Goal: Task Accomplishment & Management: Manage account settings

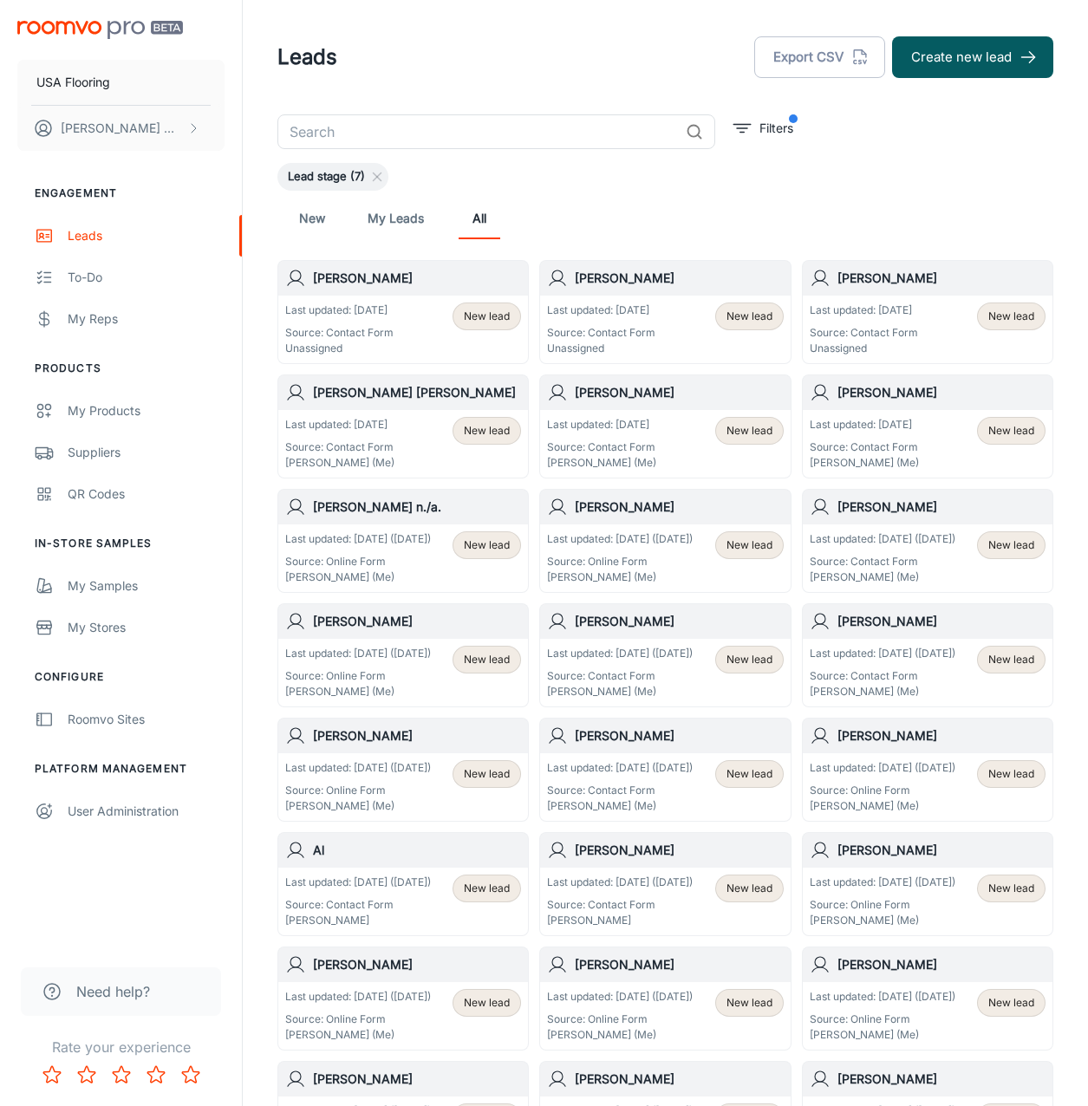
click at [816, 275] on icon at bounding box center [820, 278] width 21 height 21
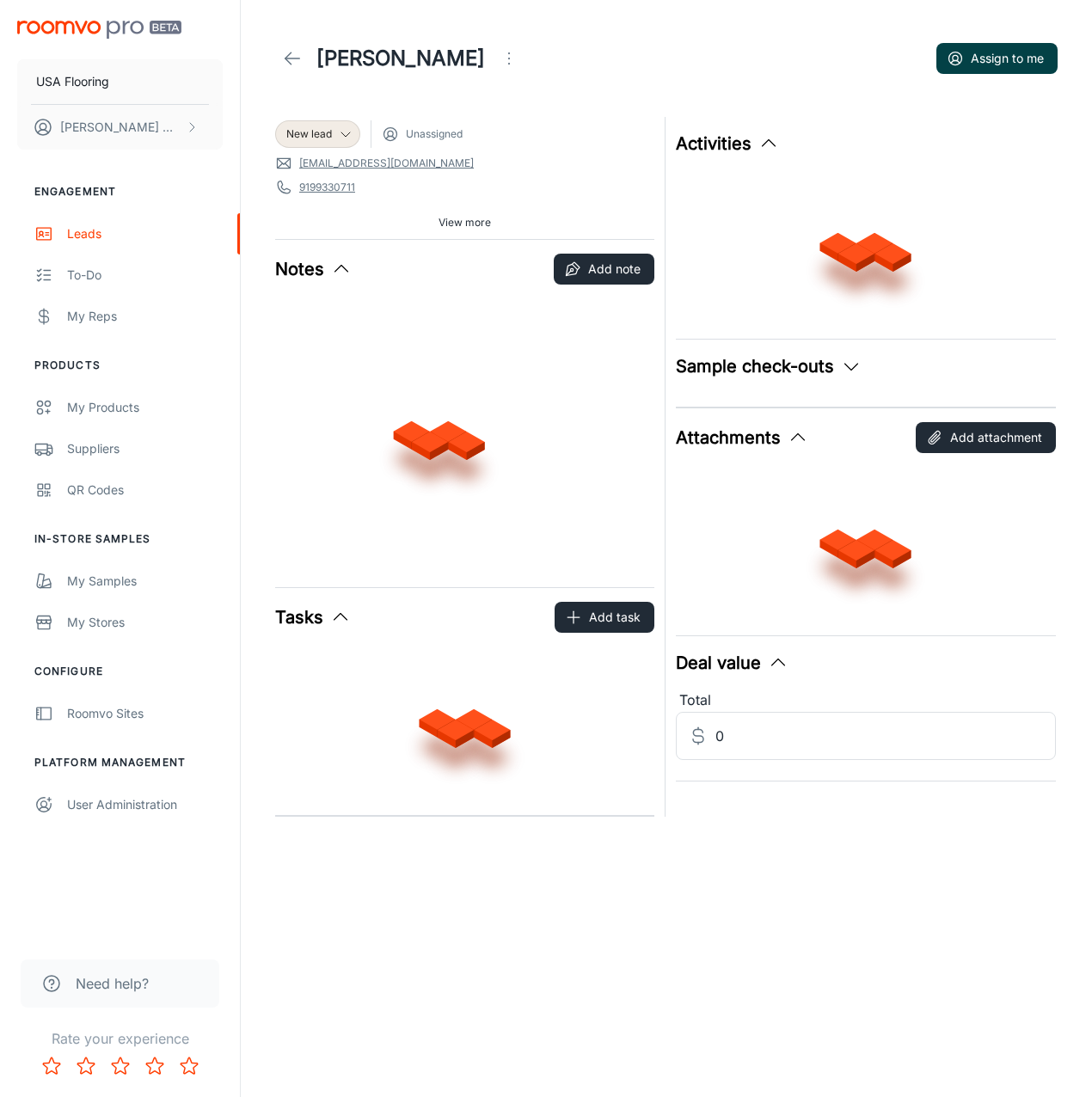
click at [967, 56] on button "Assign to me" at bounding box center [997, 58] width 121 height 31
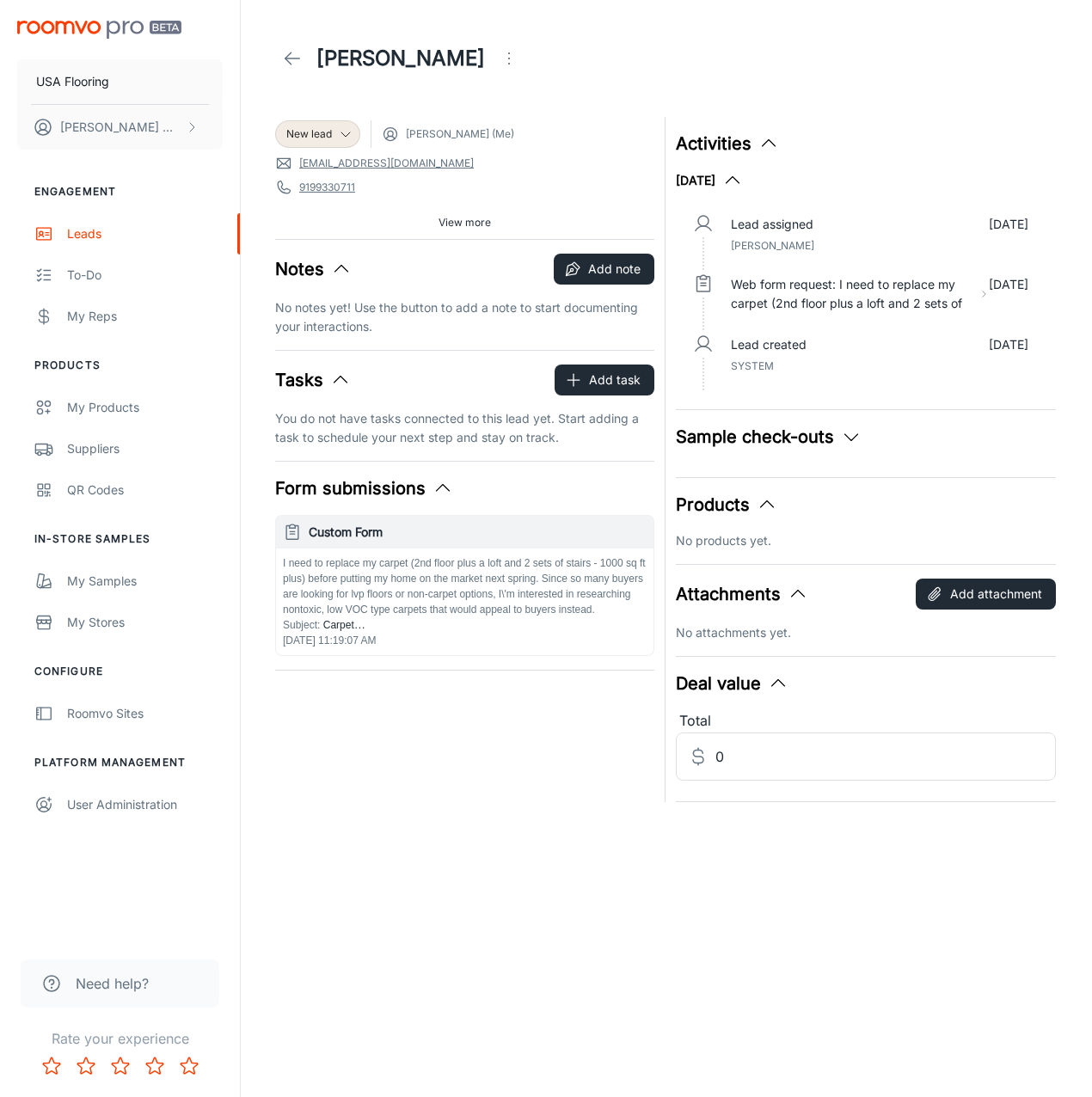
click at [288, 57] on icon at bounding box center [292, 59] width 21 height 21
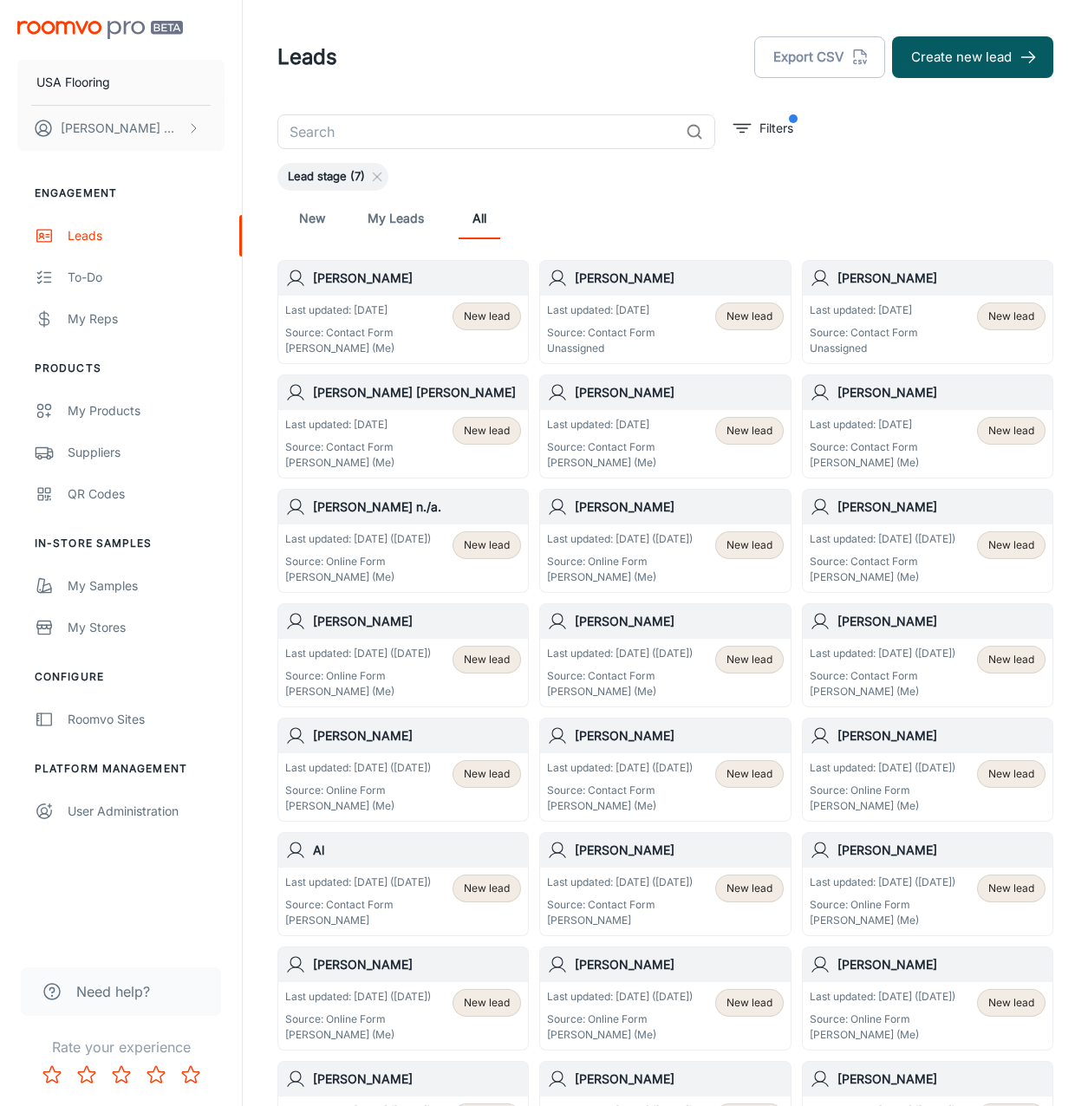
click at [636, 316] on p "Last updated: [DATE]" at bounding box center [601, 311] width 108 height 16
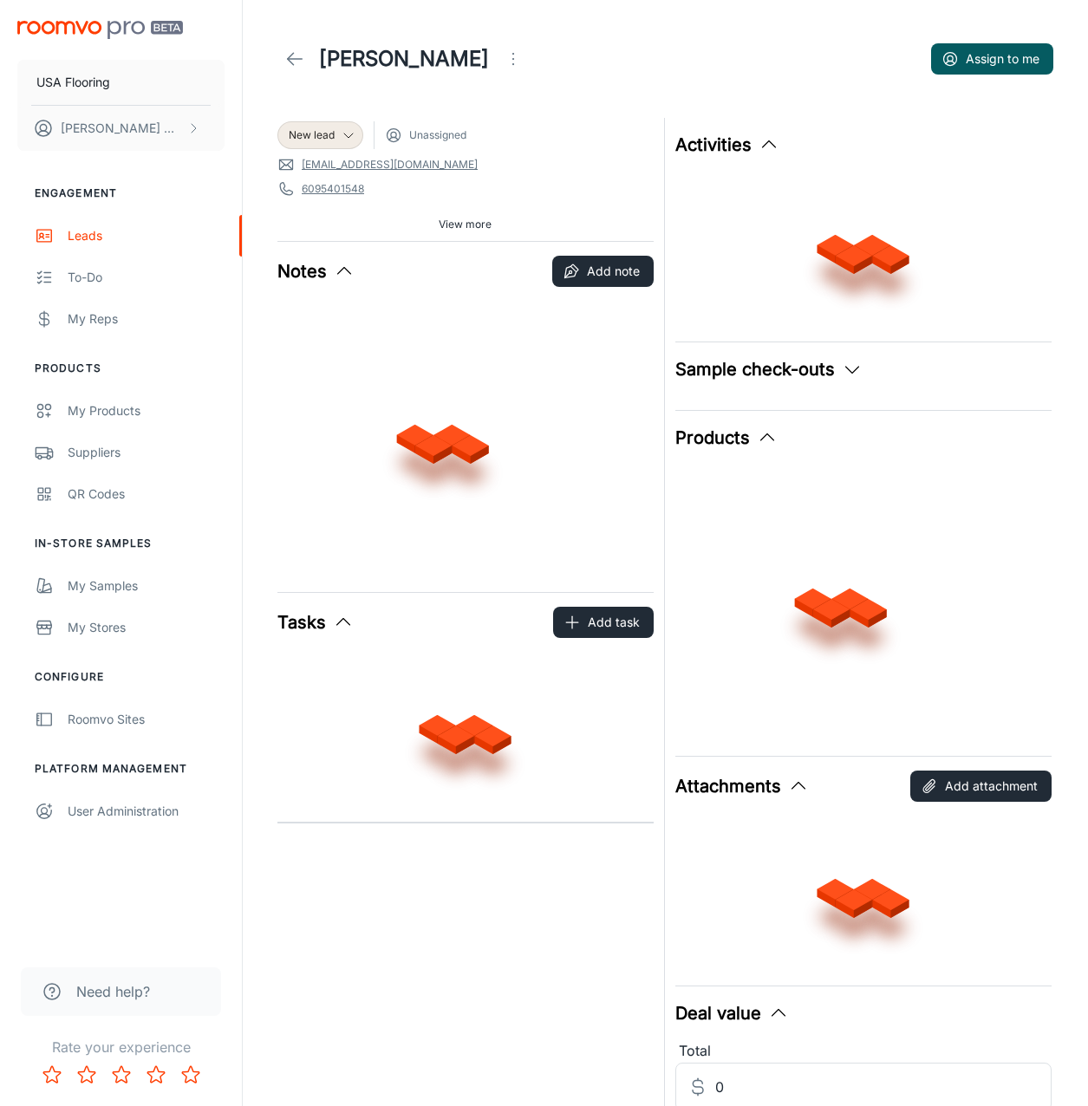
click at [967, 75] on div "Elizabeth Yaccarino Assign to me" at bounding box center [665, 59] width 776 height 49
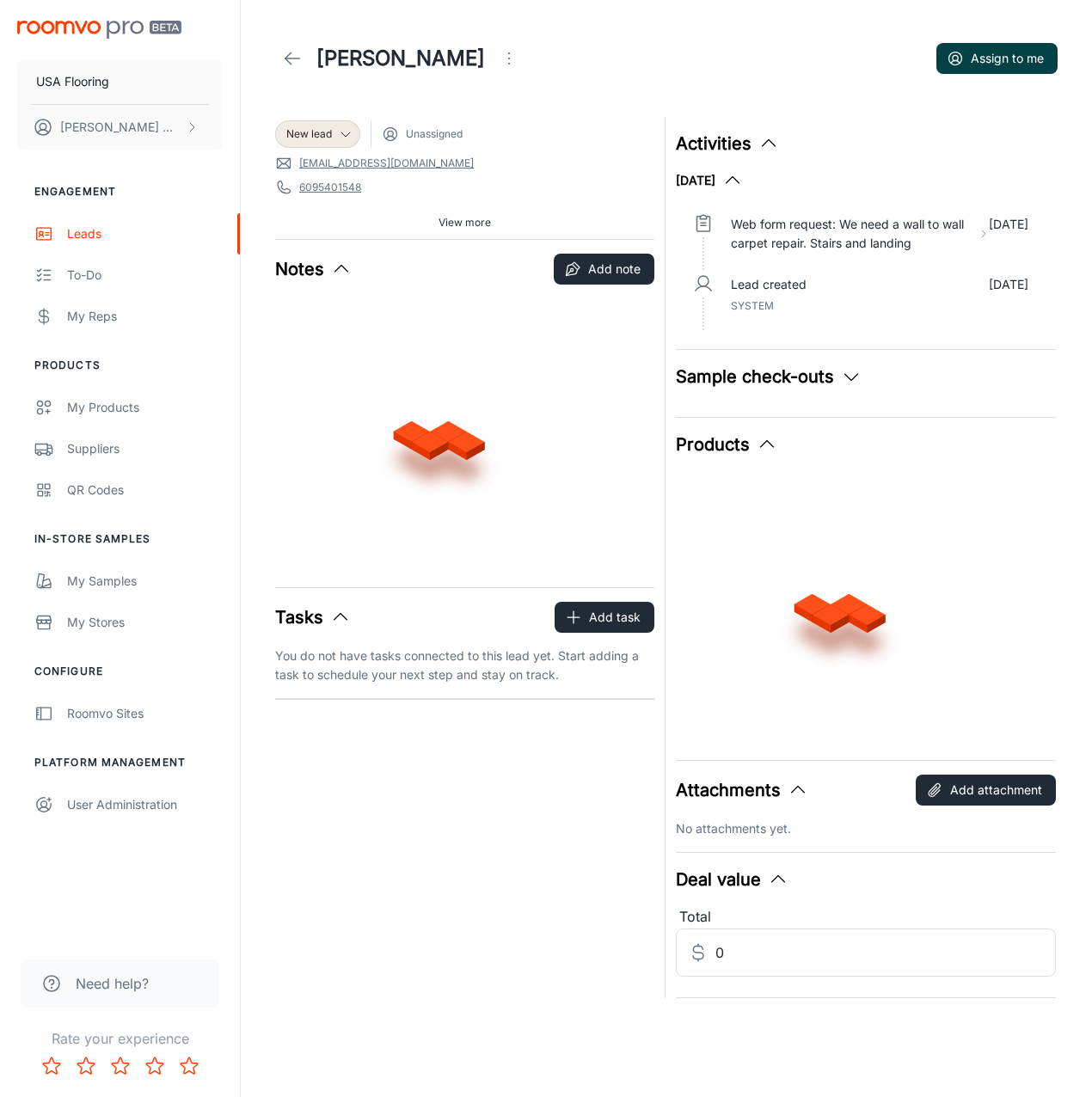
click at [959, 72] on button "Assign to me" at bounding box center [997, 58] width 121 height 31
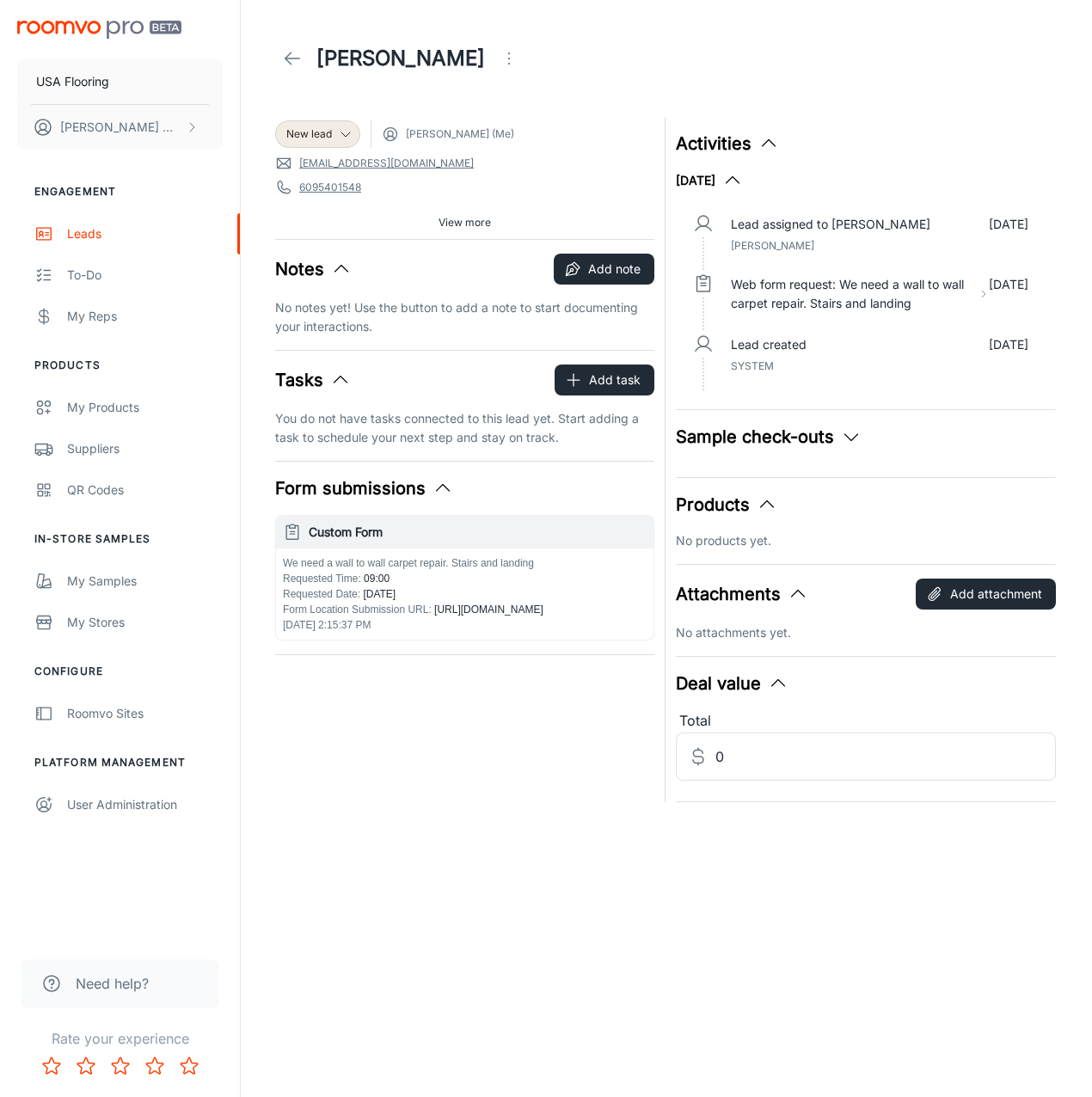
click at [292, 67] on icon at bounding box center [292, 59] width 21 height 21
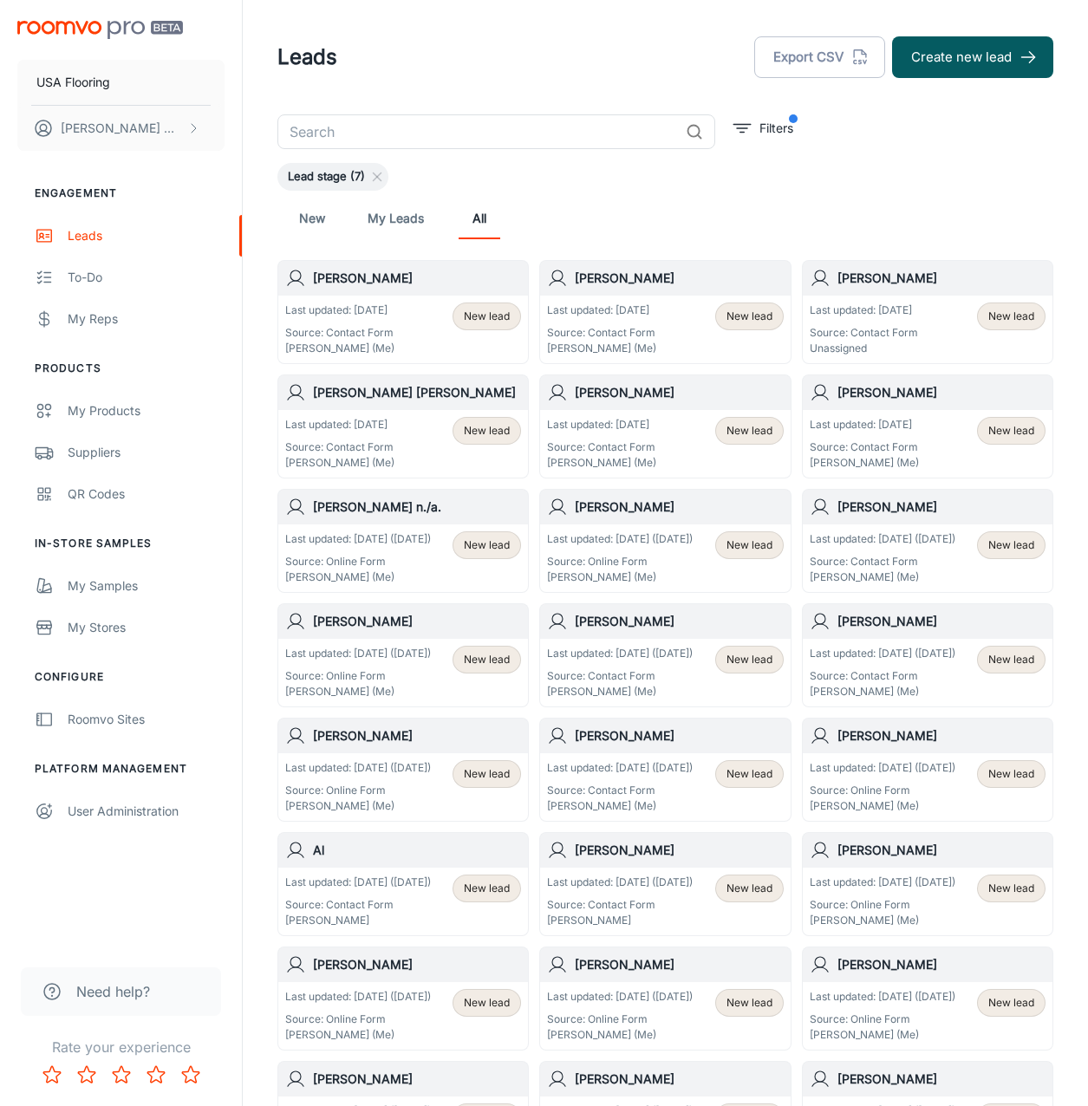
click at [854, 278] on h6 "Drew Froman" at bounding box center [941, 278] width 208 height 19
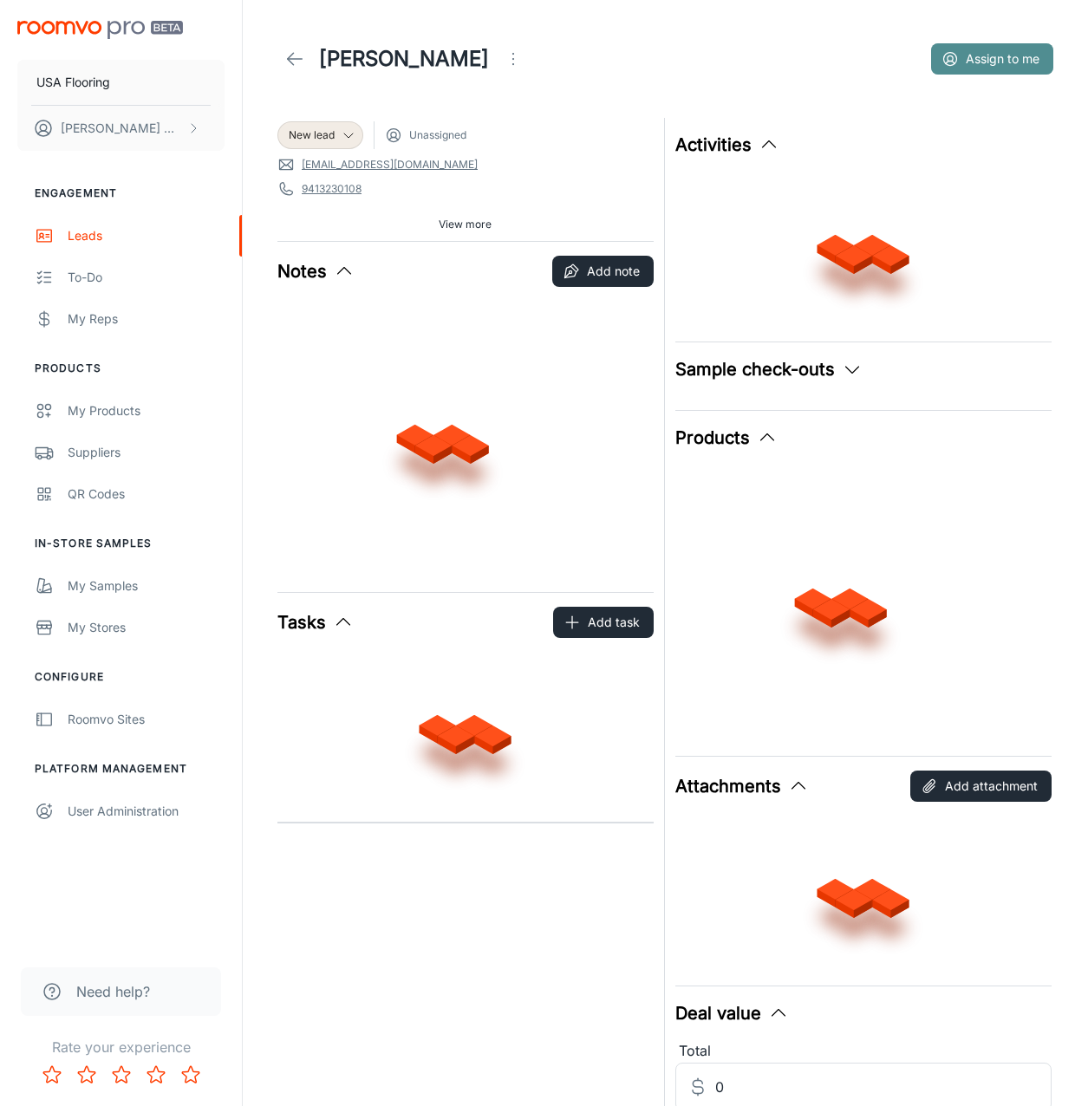
click at [959, 54] on button "Assign to me" at bounding box center [992, 58] width 122 height 31
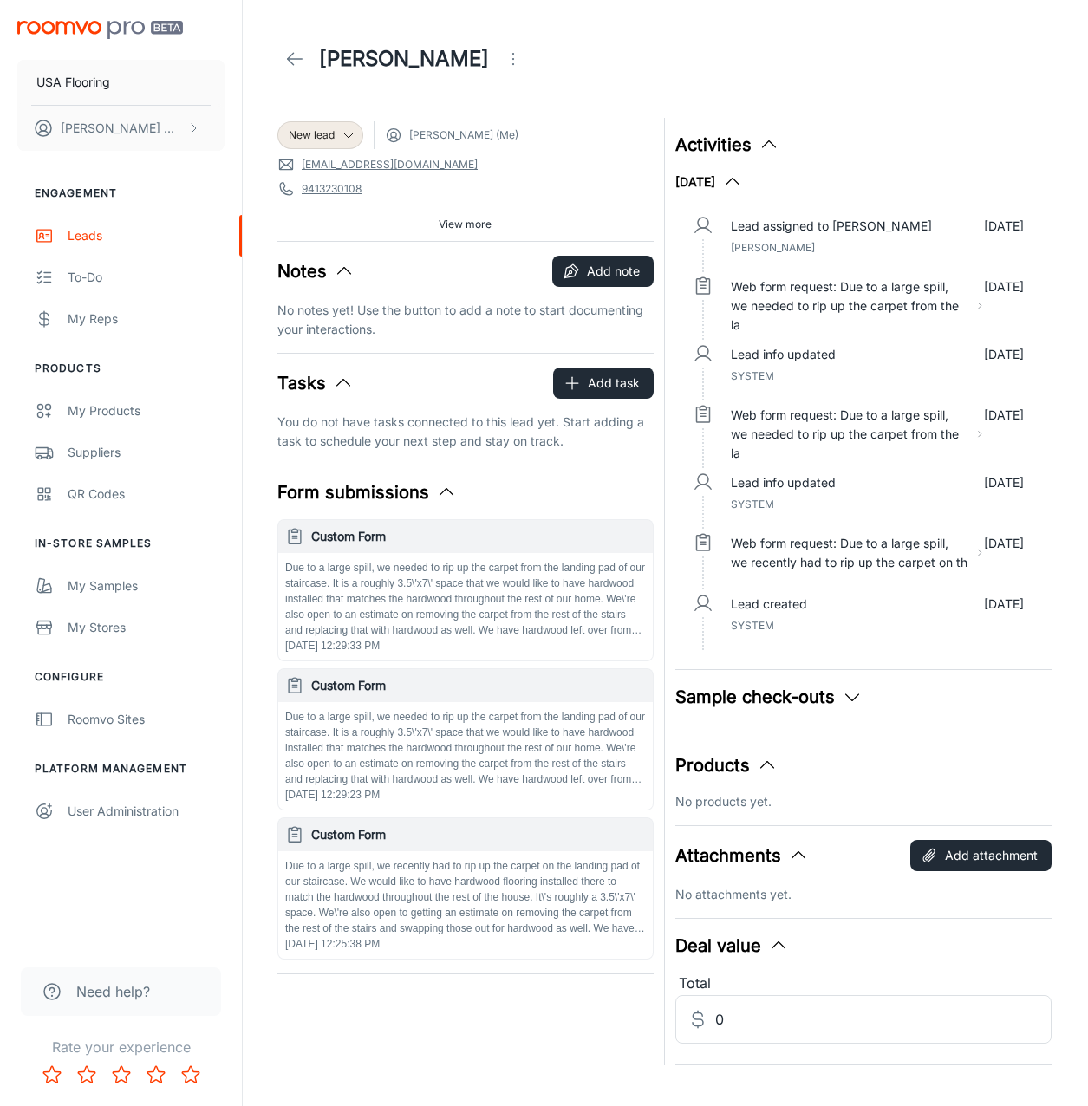
click at [290, 61] on polyline at bounding box center [291, 59] width 6 height 12
